Goal: Communication & Community: Answer question/provide support

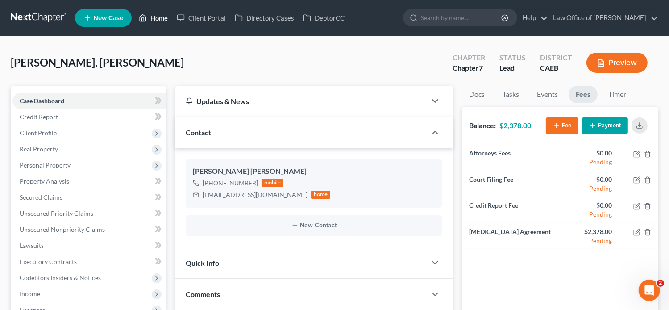
click at [153, 15] on link "Home" at bounding box center [153, 18] width 38 height 16
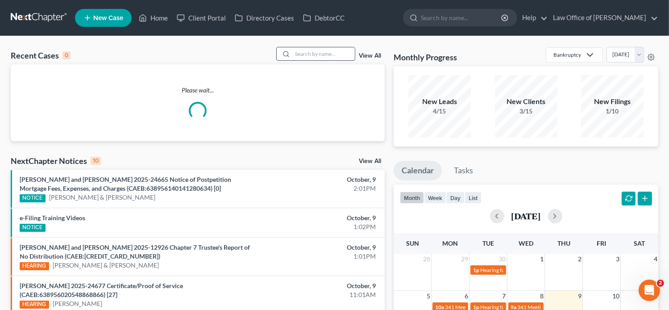
click at [331, 56] on input "search" at bounding box center [323, 53] width 62 height 13
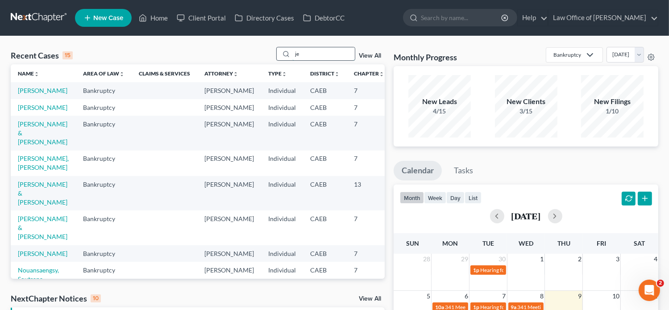
paste input "SUS [PERSON_NAME]"
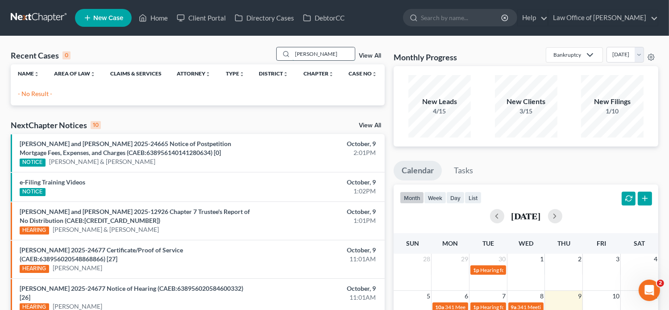
click at [309, 53] on input "[PERSON_NAME]" at bounding box center [323, 53] width 62 height 13
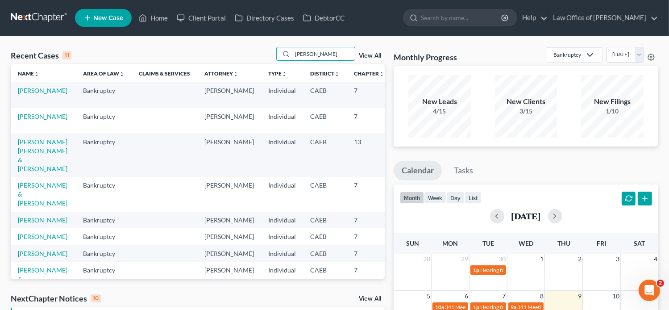
drag, startPoint x: 331, startPoint y: 57, endPoint x: 259, endPoint y: 57, distance: 72.7
click at [259, 57] on div "Recent Cases 11 [PERSON_NAME] View All" at bounding box center [198, 55] width 374 height 17
paste input "[PERSON_NAME]"
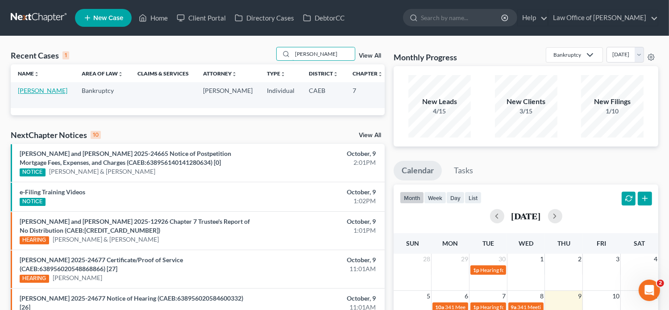
type input "[PERSON_NAME]"
click at [32, 94] on link "[PERSON_NAME]" at bounding box center [43, 91] width 50 height 8
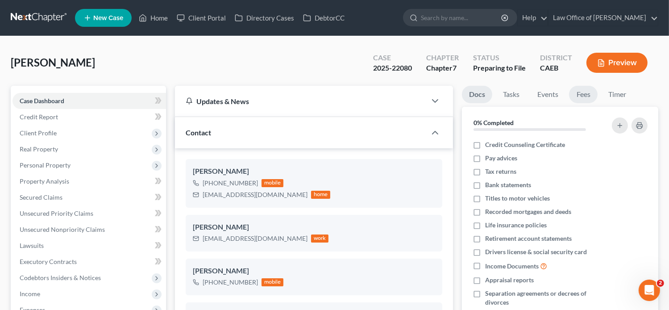
click at [582, 90] on link "Fees" at bounding box center [583, 94] width 29 height 17
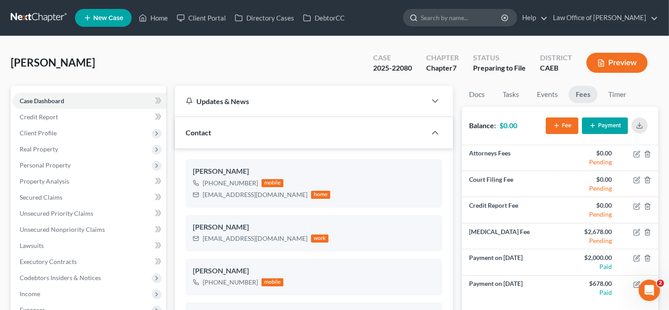
click at [446, 18] on input "search" at bounding box center [462, 17] width 82 height 17
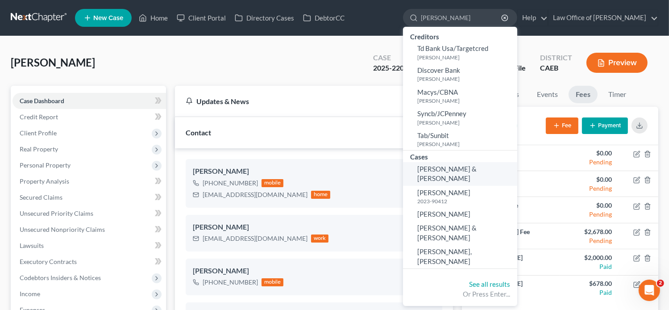
type input "[PERSON_NAME]"
click at [476, 170] on span "[PERSON_NAME] & [PERSON_NAME]" at bounding box center [446, 173] width 59 height 17
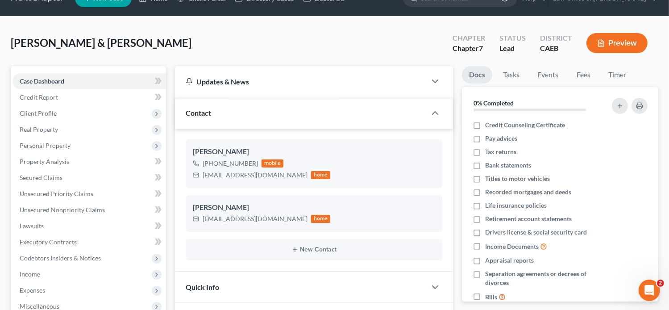
scroll to position [12, 0]
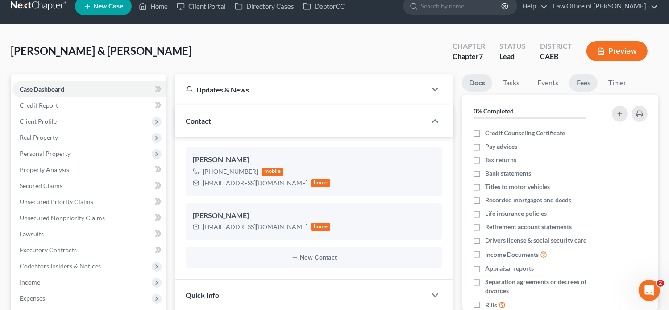
click at [585, 85] on link "Fees" at bounding box center [583, 82] width 29 height 17
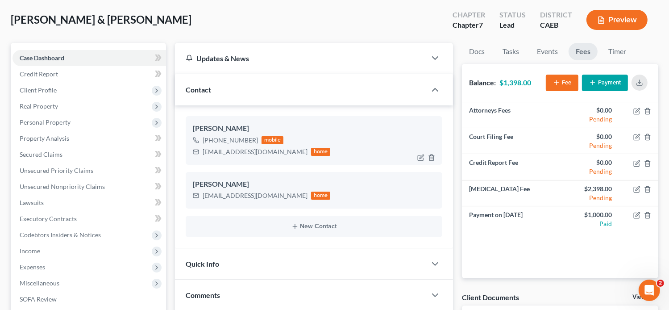
scroll to position [44, 0]
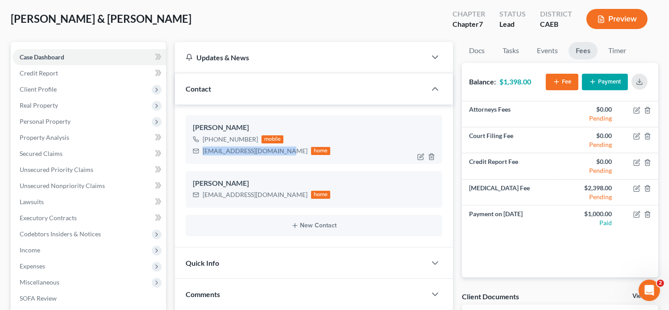
drag, startPoint x: 283, startPoint y: 151, endPoint x: 201, endPoint y: 150, distance: 82.5
click at [201, 150] on div "[EMAIL_ADDRESS][DOMAIN_NAME] home" at bounding box center [262, 151] width 138 height 12
copy div "[EMAIL_ADDRESS][DOMAIN_NAME]"
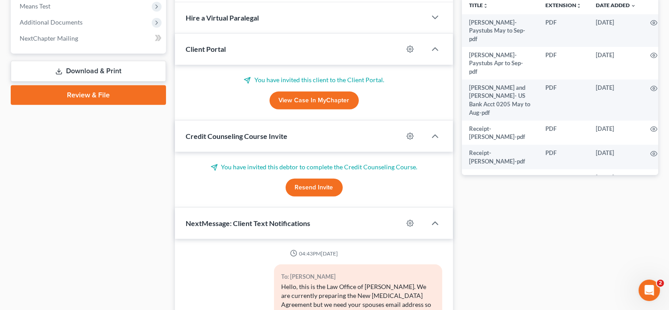
scroll to position [357, 0]
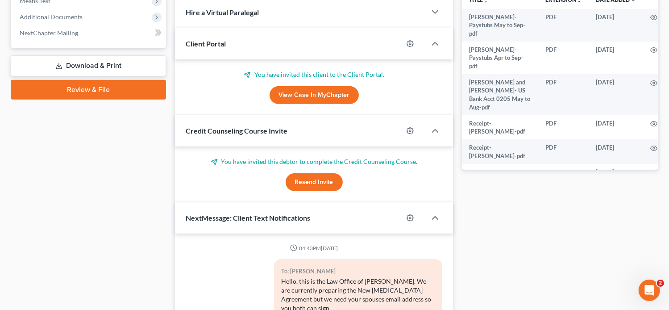
click at [320, 186] on button "Resend Invite" at bounding box center [313, 182] width 57 height 18
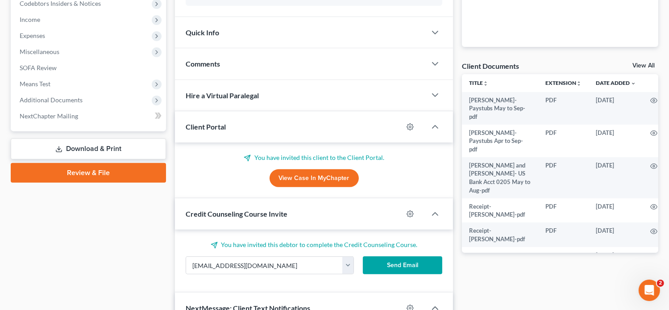
scroll to position [302, 0]
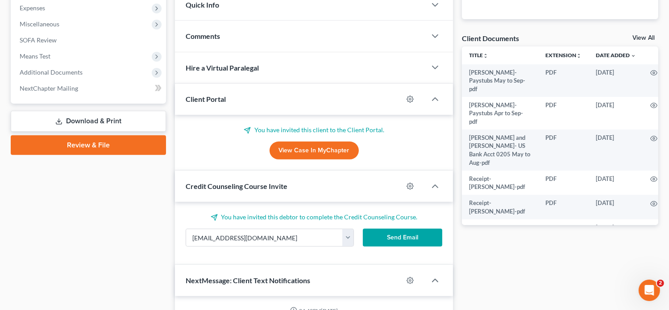
click at [384, 235] on button "Send Email" at bounding box center [403, 237] width 80 height 18
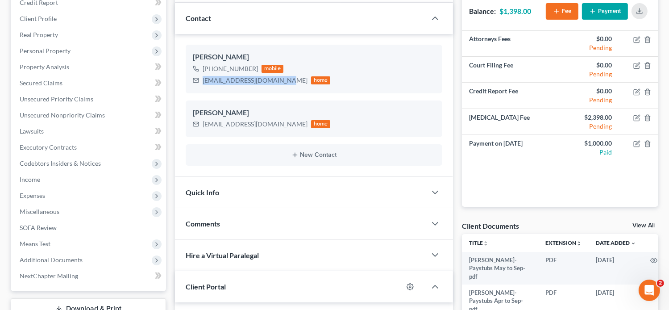
scroll to position [62, 0]
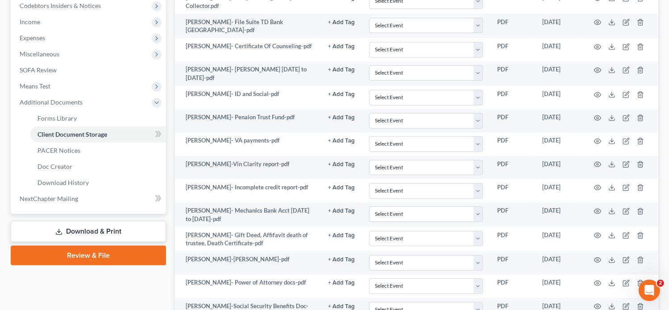
scroll to position [346, 0]
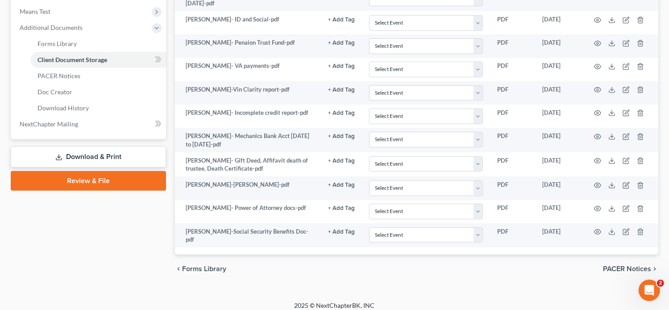
click at [444, 264] on div "chevron_left Forms Library PACER Notices chevron_right" at bounding box center [416, 268] width 483 height 29
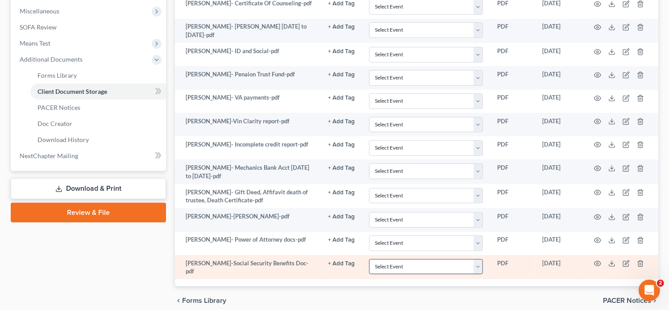
scroll to position [314, 0]
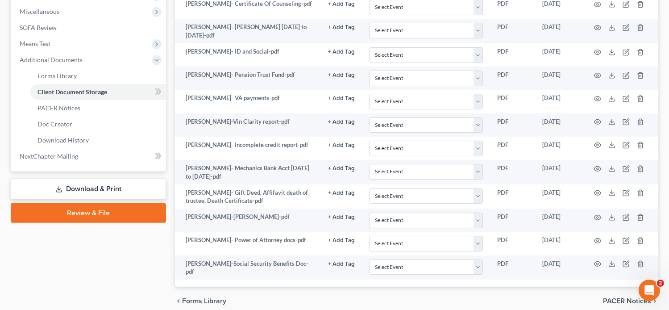
click at [428, 296] on div "chevron_left Forms Library PACER Notices chevron_right" at bounding box center [416, 300] width 483 height 29
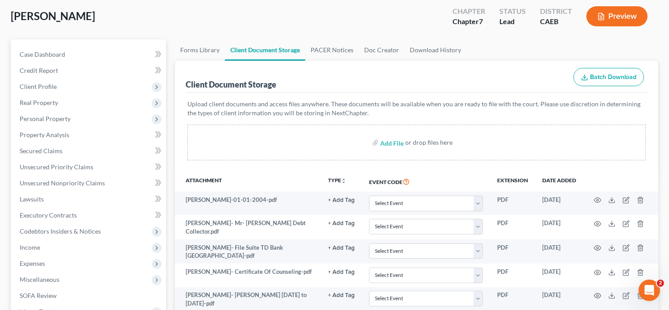
scroll to position [0, 0]
